Goal: Find contact information: Obtain details needed to contact an individual or organization

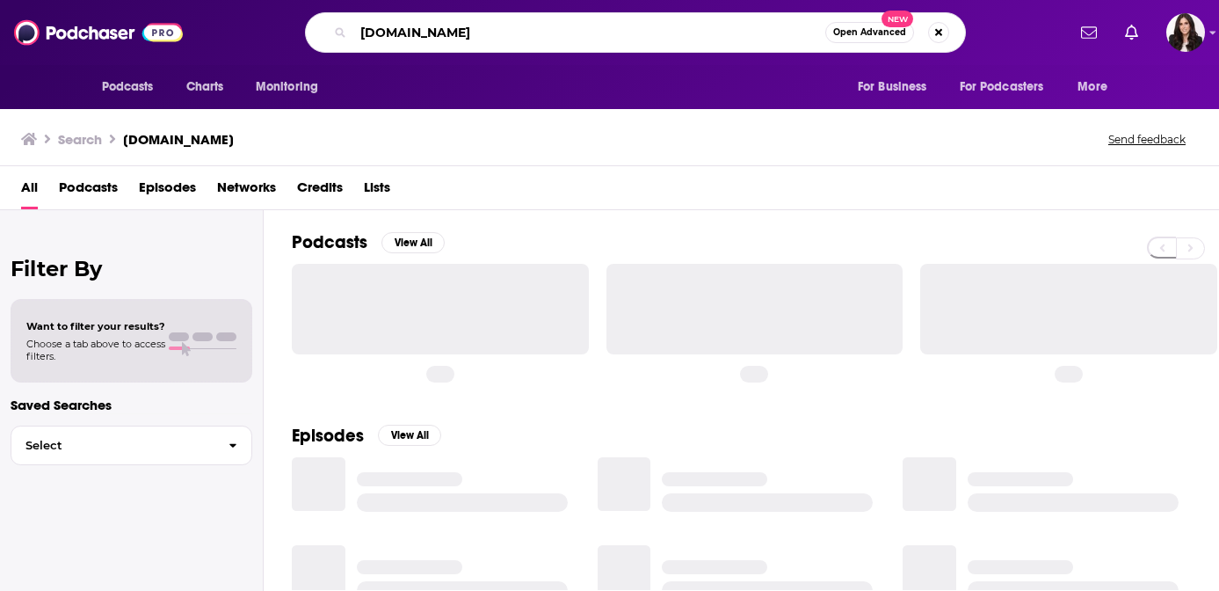
click at [465, 38] on input "[DOMAIN_NAME]" at bounding box center [589, 32] width 472 height 28
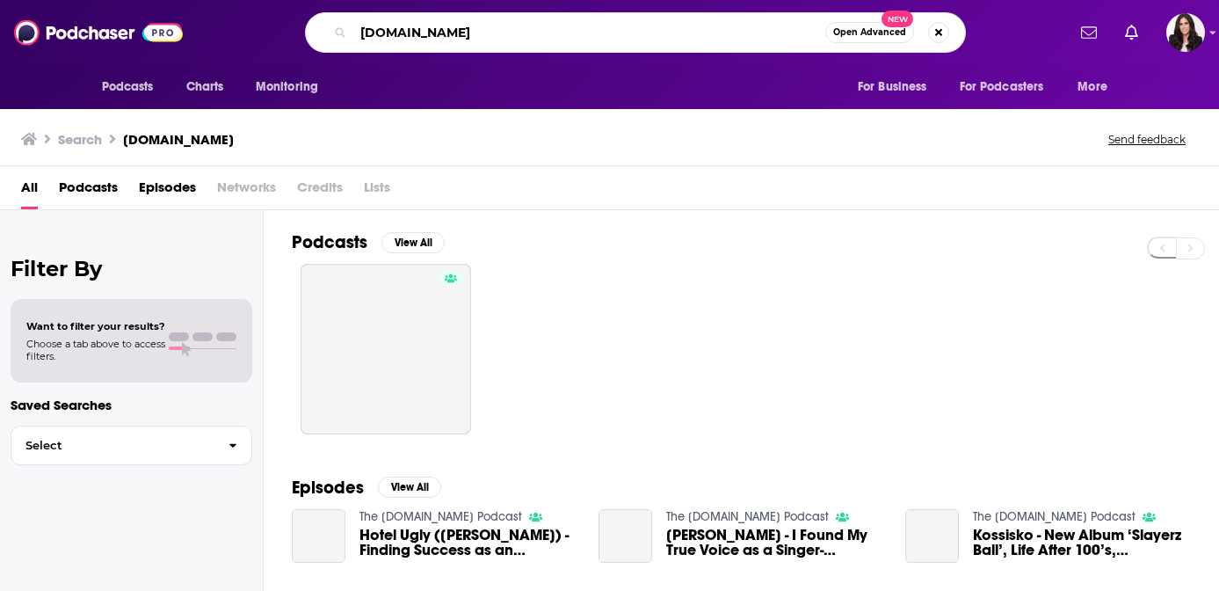
drag, startPoint x: 502, startPoint y: 38, endPoint x: 288, endPoint y: 38, distance: 213.6
click at [288, 38] on div "[DOMAIN_NAME] Open Advanced New" at bounding box center [636, 32] width 860 height 40
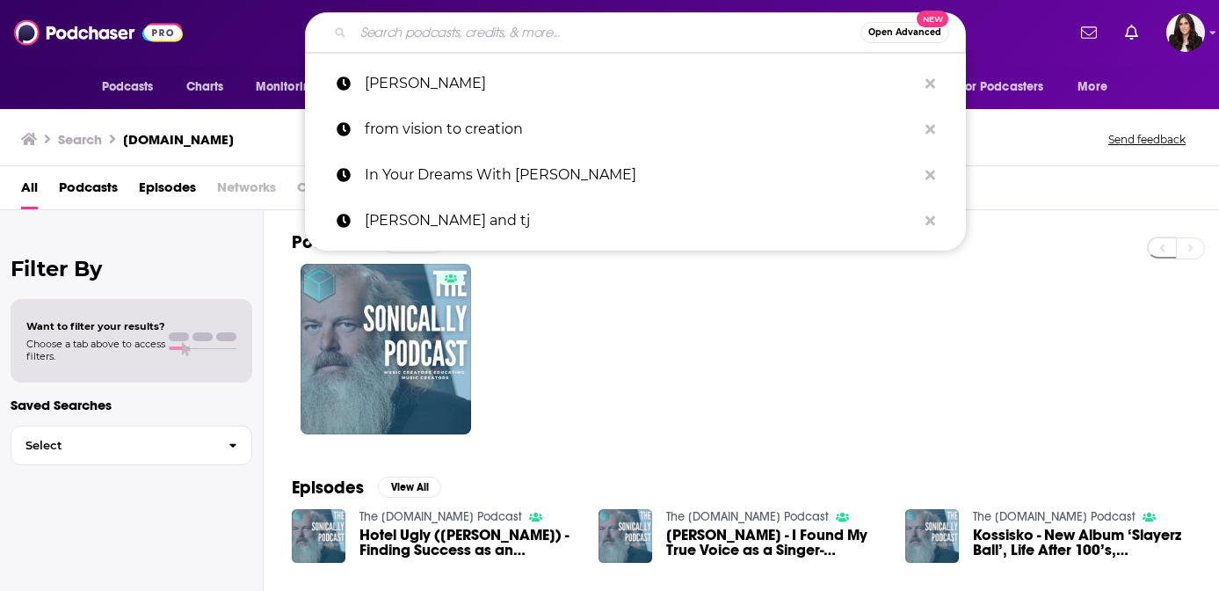
paste input "Sound Up! with [PERSON_NAME] and [PERSON_NAME]"
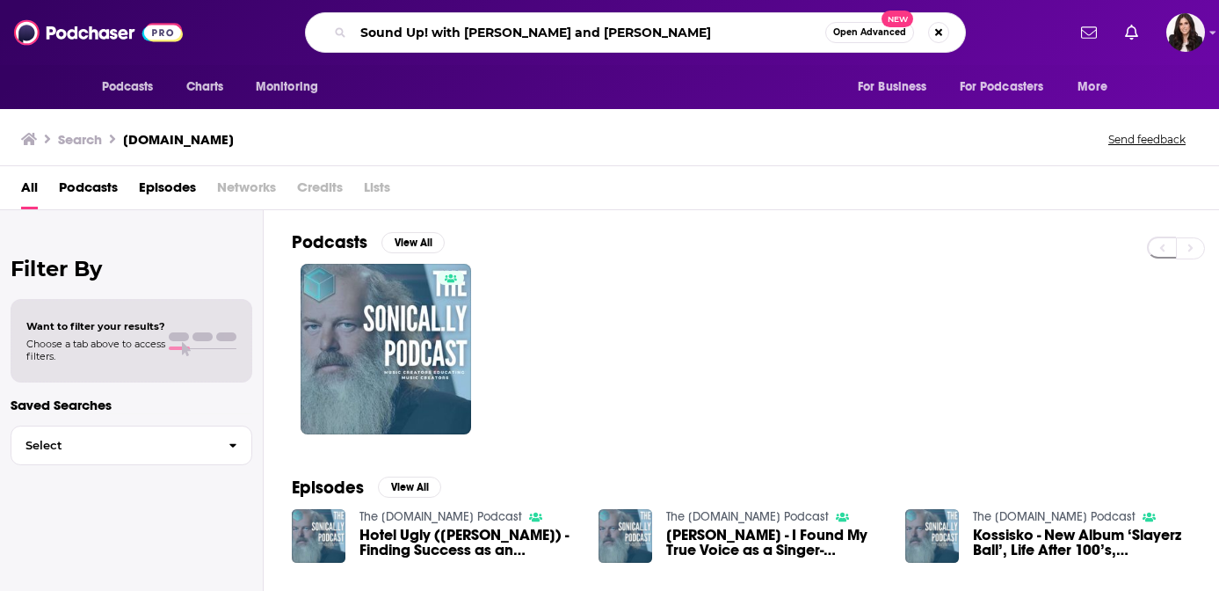
type input "Sound Up! with [PERSON_NAME] and [PERSON_NAME]"
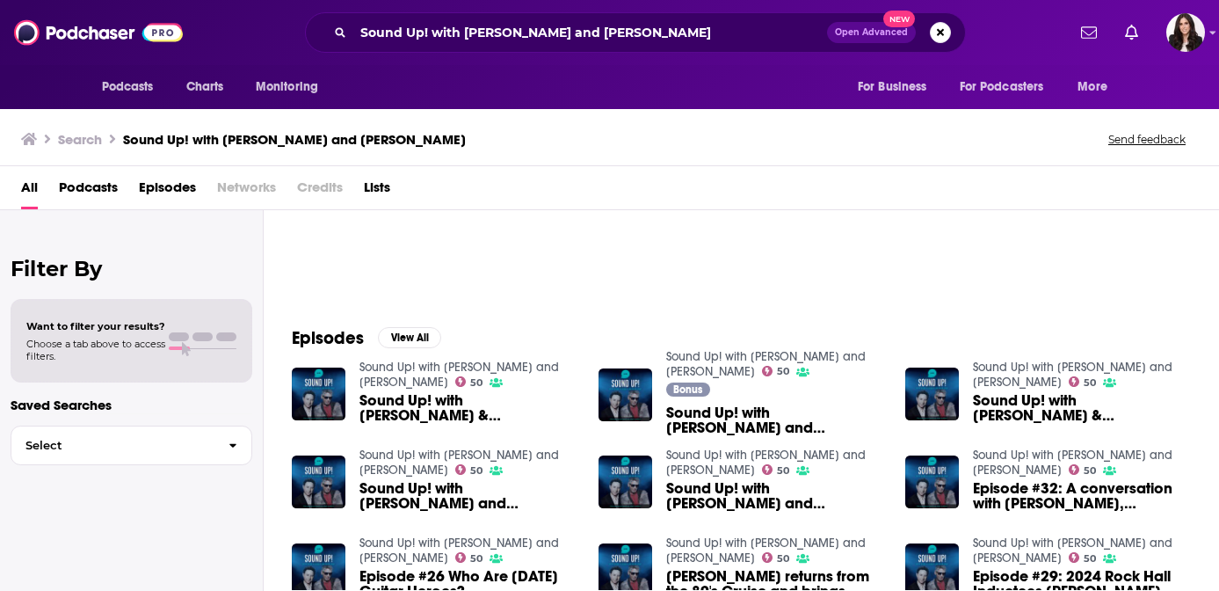
scroll to position [167, 0]
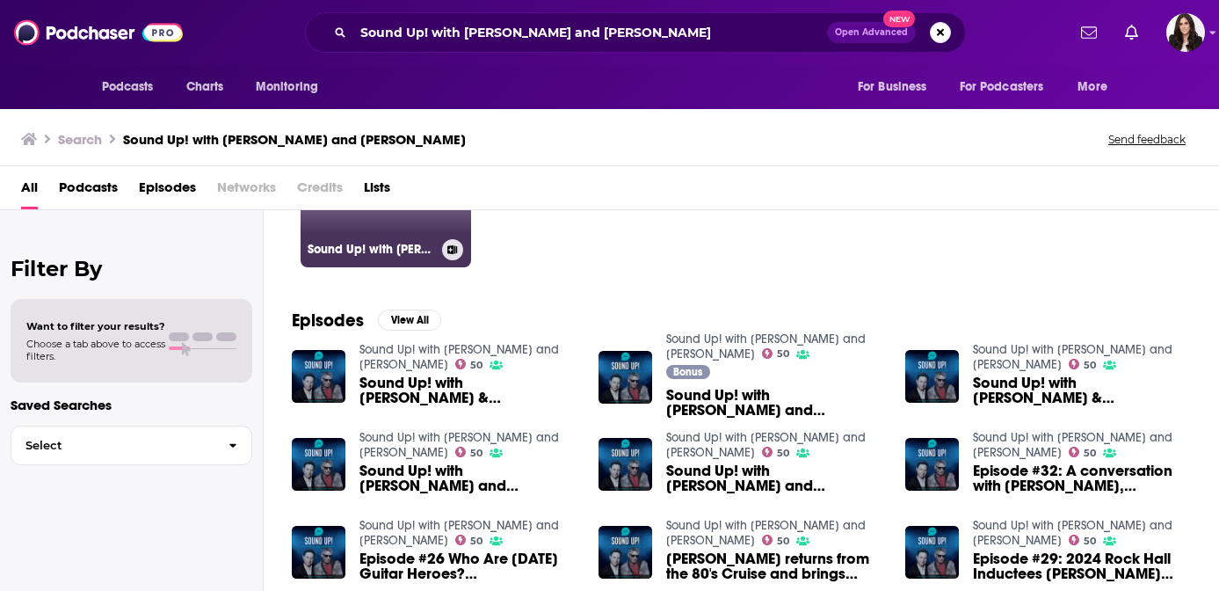
click at [412, 256] on h3 "Sound Up! with [PERSON_NAME] and [PERSON_NAME]" at bounding box center [371, 249] width 127 height 15
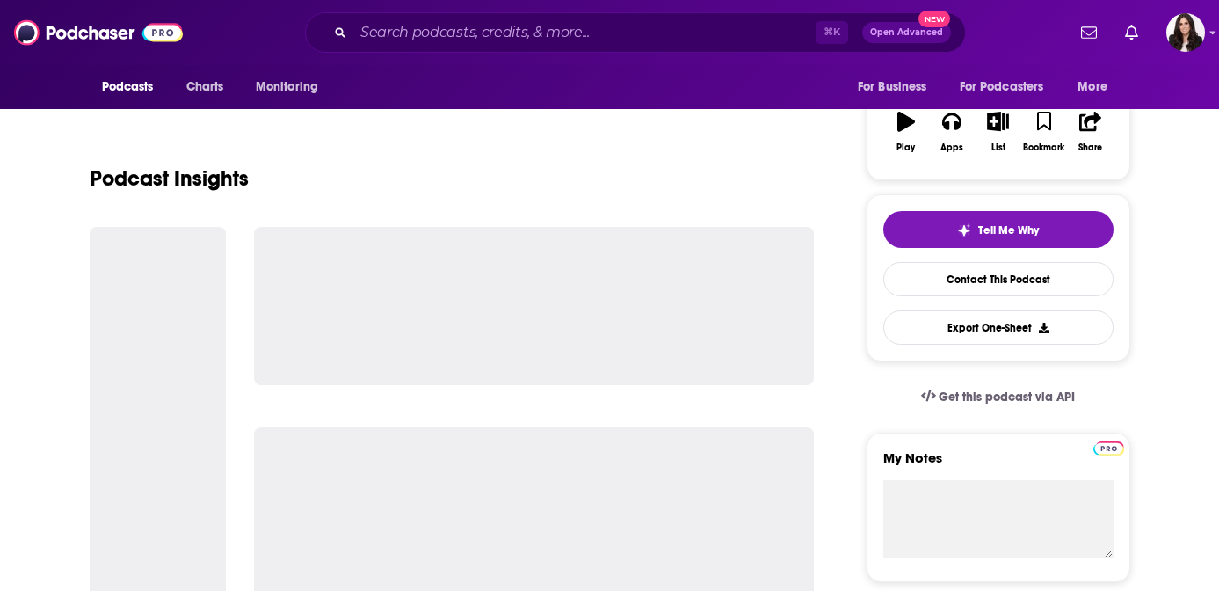
scroll to position [267, 0]
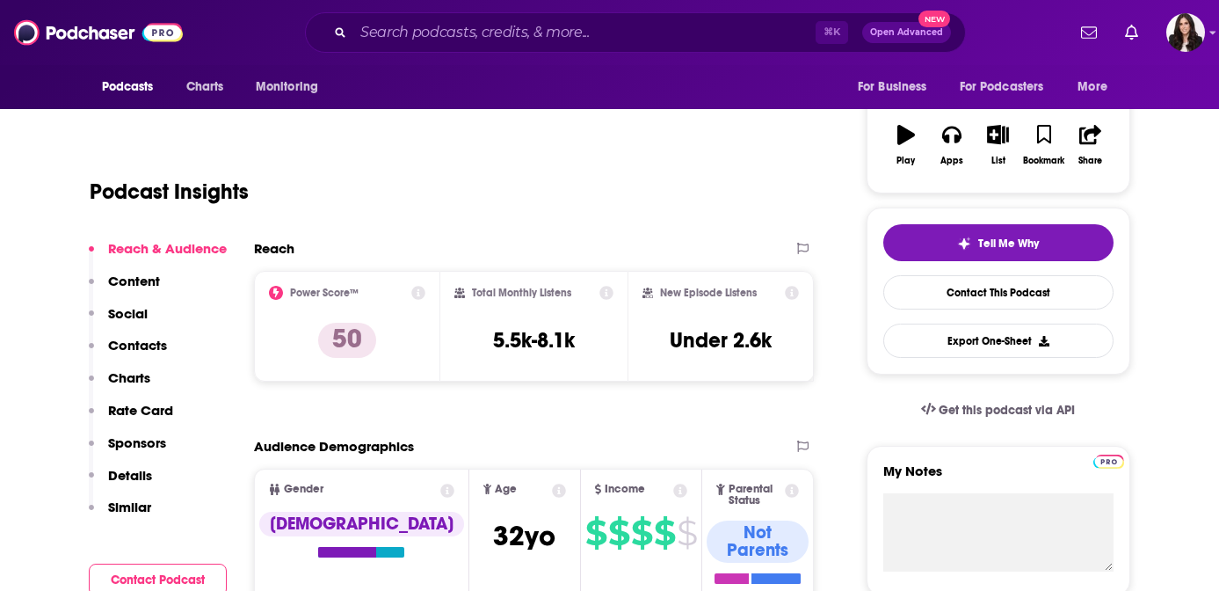
click at [143, 342] on p "Contacts" at bounding box center [137, 345] width 59 height 17
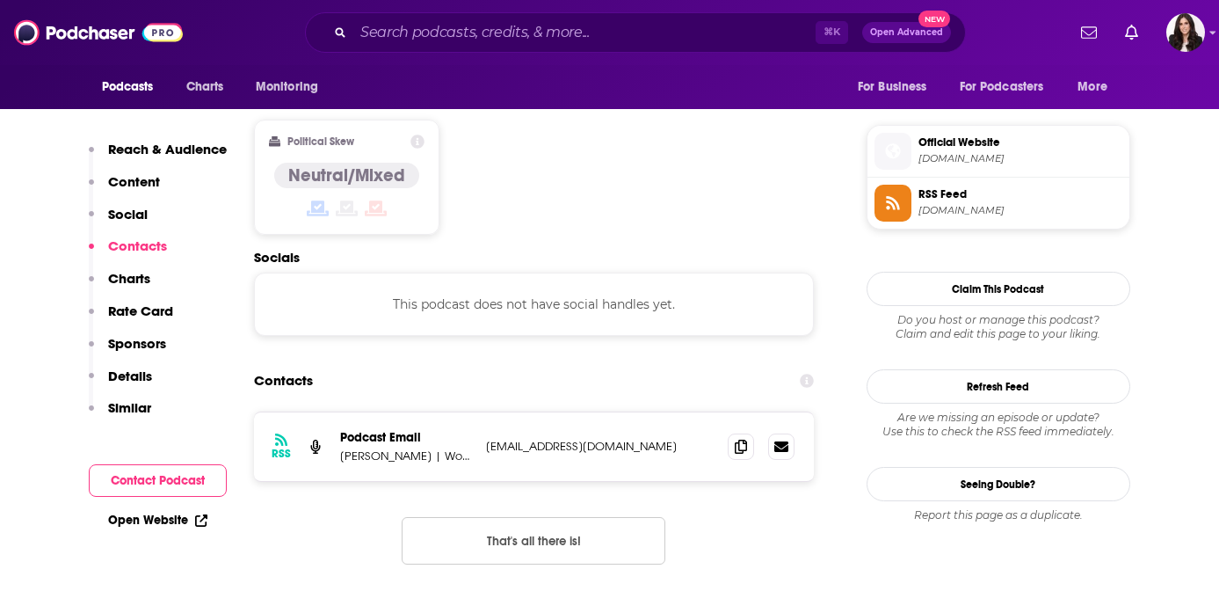
scroll to position [1416, 0]
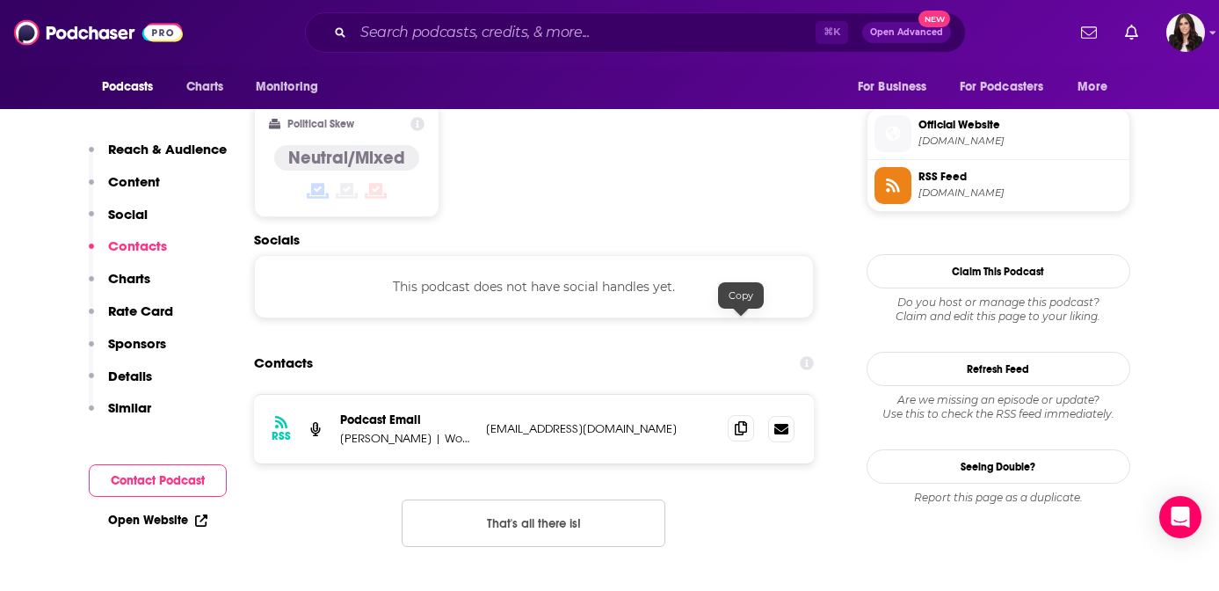
click at [743, 421] on icon at bounding box center [741, 428] width 12 height 14
